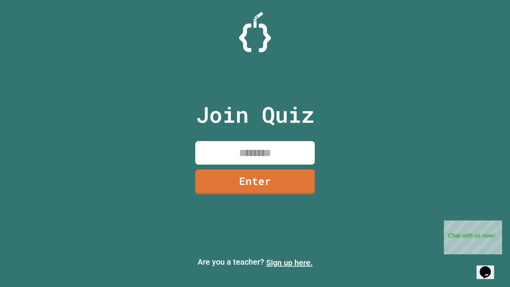
click at [289, 262] on link "Sign up here." at bounding box center [289, 263] width 47 height 10
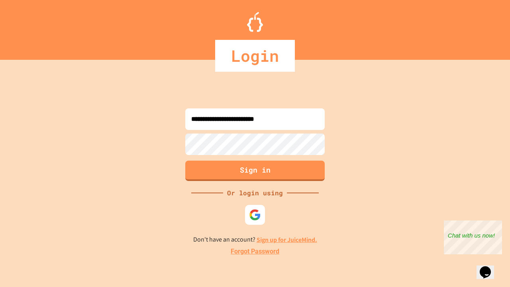
type input "**********"
